Goal: Task Accomplishment & Management: Use online tool/utility

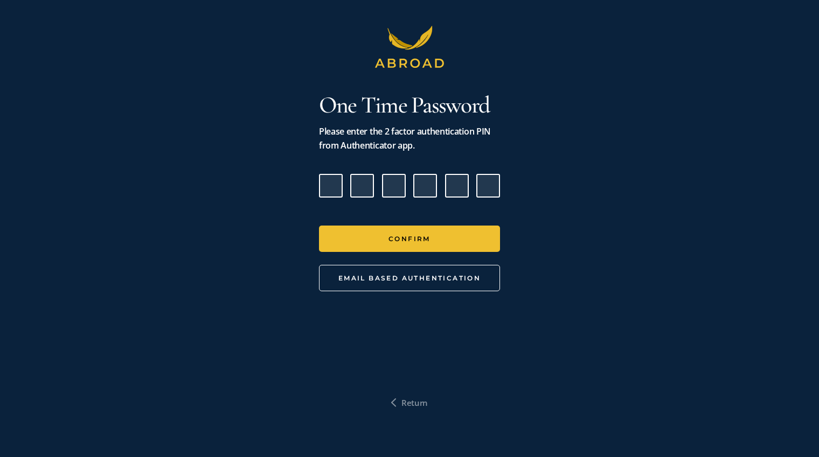
drag, startPoint x: 344, startPoint y: 188, endPoint x: 338, endPoint y: 188, distance: 5.4
click at [344, 188] on div at bounding box center [409, 186] width 181 height 24
click at [333, 185] on input "Please enter verification code. Digit 1" at bounding box center [331, 186] width 24 height 24
type input "9"
type input "6"
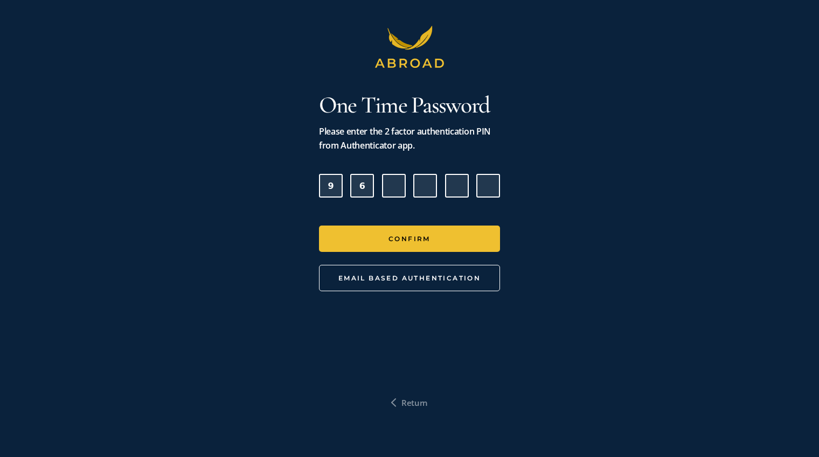
type input "5"
type input "6"
type input "4"
type input "0"
click at [319, 226] on button "Confirm" at bounding box center [409, 239] width 181 height 26
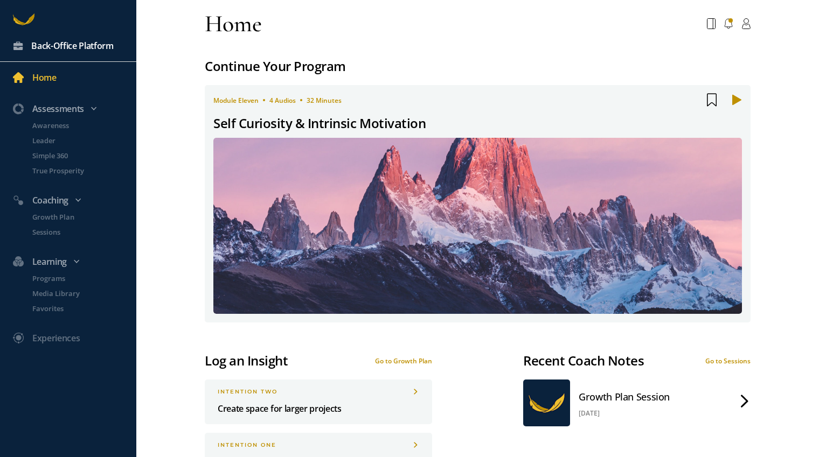
click at [87, 48] on div "Back-Office Platform" at bounding box center [72, 46] width 82 height 14
